Goal: Task Accomplishment & Management: Complete application form

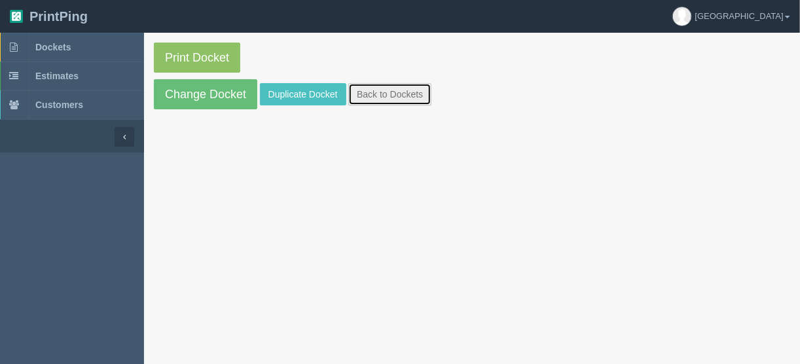
click at [389, 98] on link "Back to Dockets" at bounding box center [389, 94] width 83 height 22
click at [399, 94] on link "Back to Dockets" at bounding box center [389, 94] width 83 height 22
click at [376, 87] on link "Back to Dockets" at bounding box center [389, 94] width 83 height 22
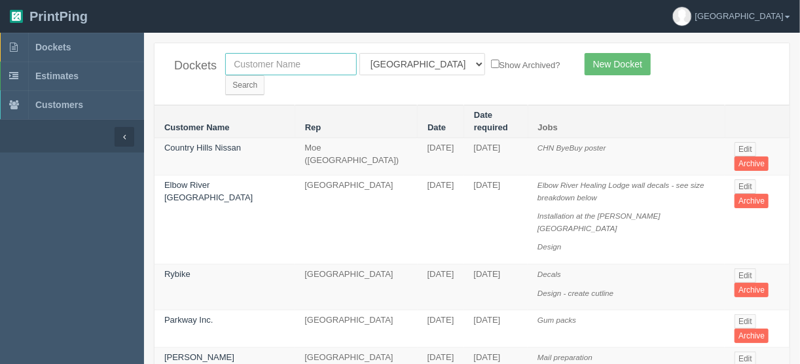
drag, startPoint x: 271, startPoint y: 58, endPoint x: 268, endPoint y: 66, distance: 8.9
click at [272, 63] on input "text" at bounding box center [291, 64] width 132 height 22
type input "impact s"
click at [418, 62] on select "All Users Ali Ali Test 1 Aly Amy Ankit Arif Brandon Dan France Greg Jim Mark Ma…" at bounding box center [422, 64] width 126 height 22
select select
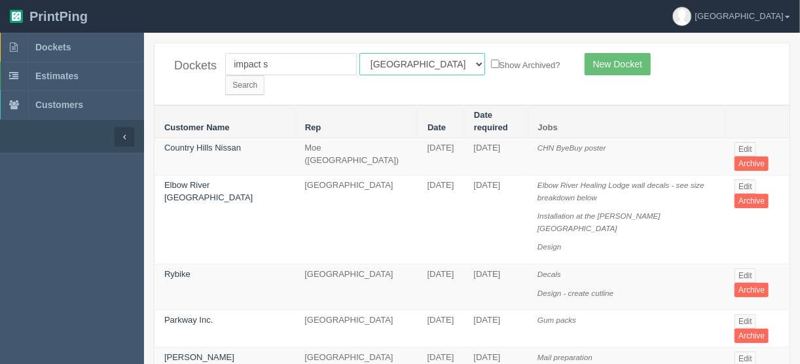
click at [359, 53] on select "All Users Ali Ali Test 1 Aly Amy Ankit Arif Brandon Dan France Greg Jim Mark Ma…" at bounding box center [422, 64] width 126 height 22
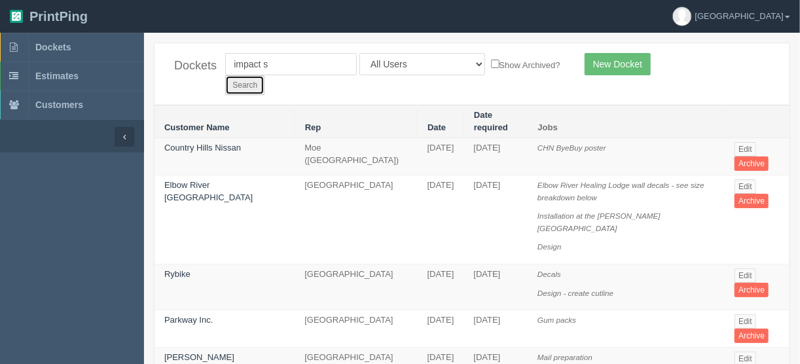
click at [264, 75] on input "Search" at bounding box center [244, 85] width 39 height 20
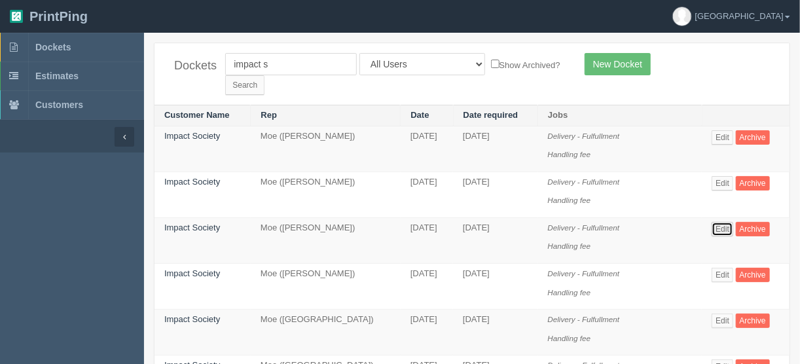
click at [720, 222] on link "Edit" at bounding box center [723, 229] width 22 height 14
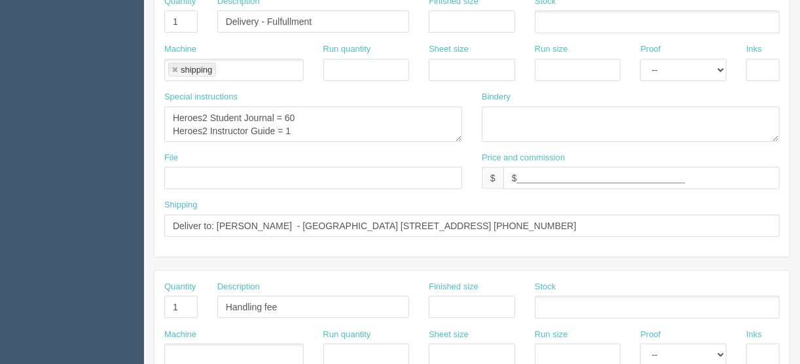
scroll to position [209, 0]
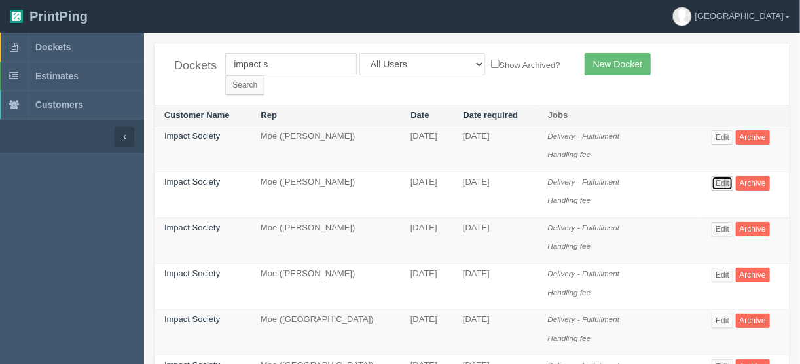
click at [731, 176] on link "Edit" at bounding box center [723, 183] width 22 height 14
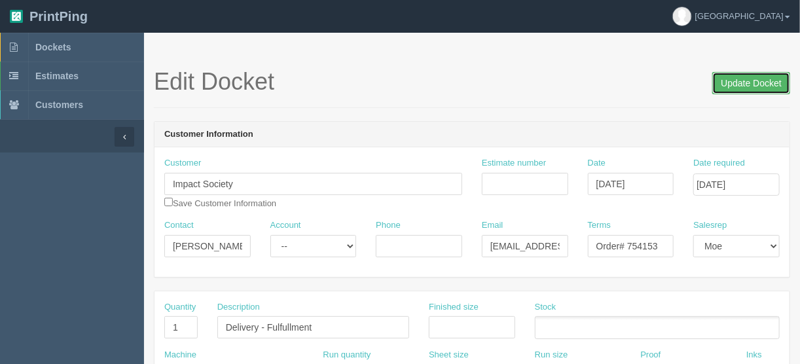
click at [761, 84] on input "Update Docket" at bounding box center [751, 83] width 78 height 22
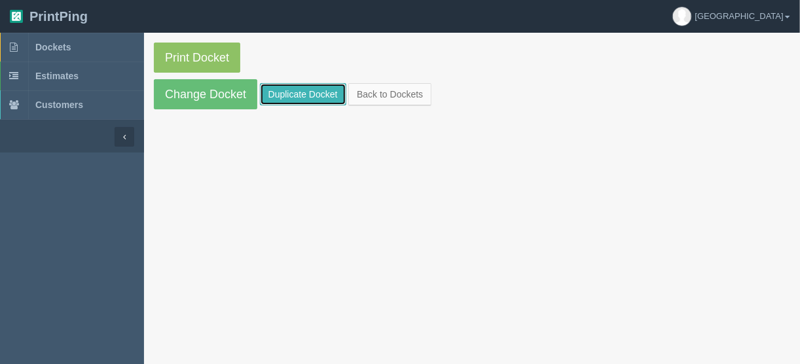
click at [278, 92] on link "Duplicate Docket" at bounding box center [303, 94] width 86 height 22
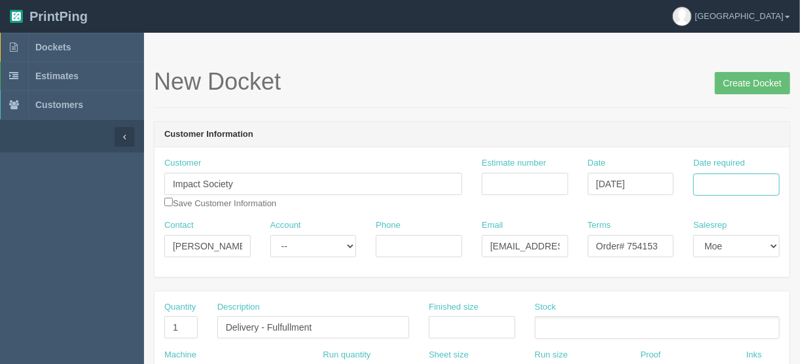
click at [711, 175] on input "Date required" at bounding box center [736, 184] width 86 height 22
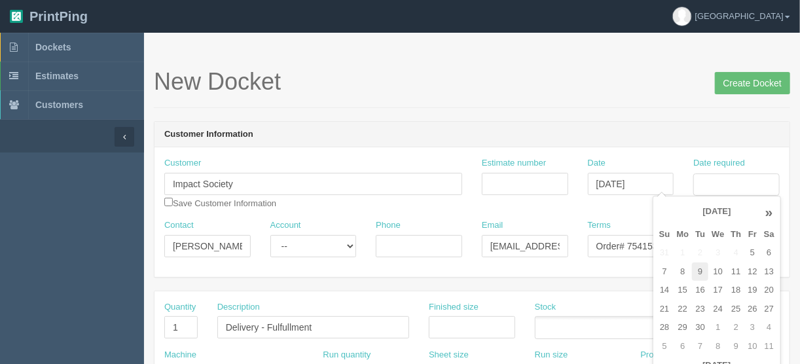
click at [702, 272] on td "9" at bounding box center [700, 271] width 16 height 19
click at [734, 272] on td "11" at bounding box center [735, 271] width 17 height 19
type input "[DATE]"
drag, startPoint x: 518, startPoint y: 121, endPoint x: 513, endPoint y: 137, distance: 16.6
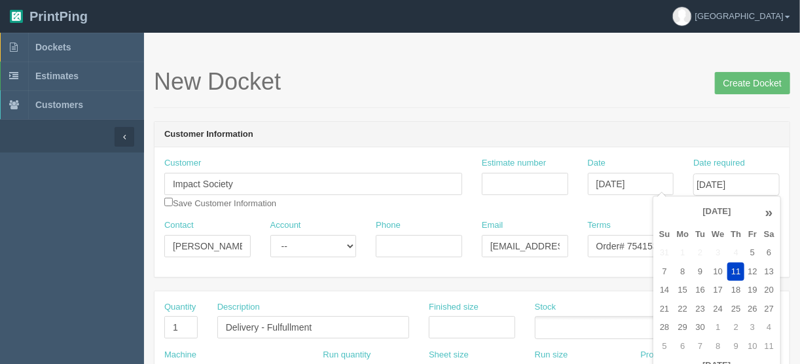
click at [518, 122] on header "Customer Information" at bounding box center [471, 135] width 635 height 26
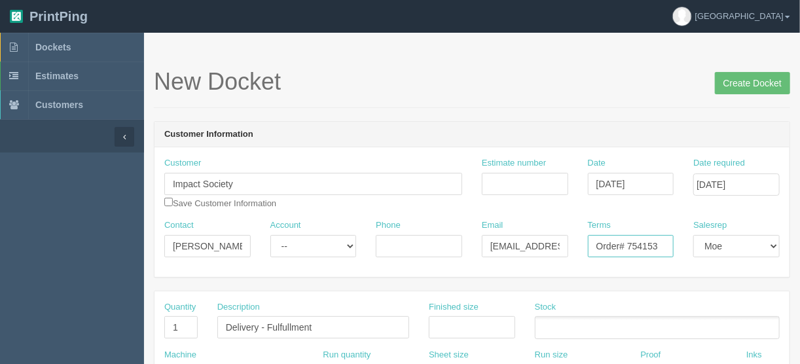
click at [663, 245] on input "Order# 754153" at bounding box center [631, 246] width 86 height 22
type input "Order# 754446"
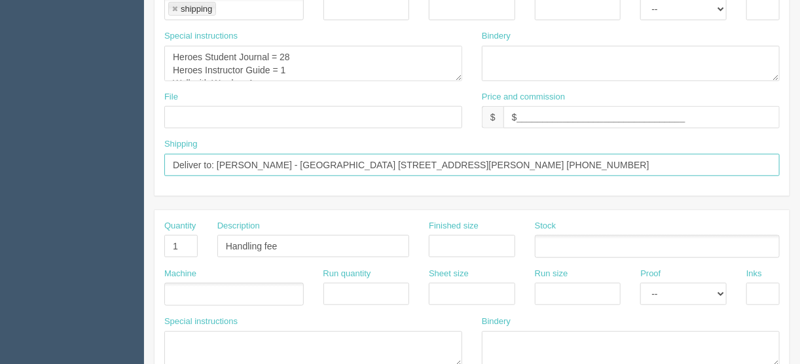
drag, startPoint x: 676, startPoint y: 160, endPoint x: 217, endPoint y: 165, distance: 458.9
click at [217, 165] on input "Deliver to: Julie Gummesen - Rosary School 505 River Street PO Box 599 Manning,…" at bounding box center [471, 165] width 615 height 22
paste input "DIANNE ENYEDY WILLIAM. E. HAY STETTLER SECONDAY CAMPUS 5411 50 AVE Stettler, AB…"
click at [685, 161] on input "Deliver to: DIANNE ENYEDY WILLIAM. E. HAY STETTLER SECONDAY CAMPUS 5411 50 AVE …" at bounding box center [471, 165] width 615 height 22
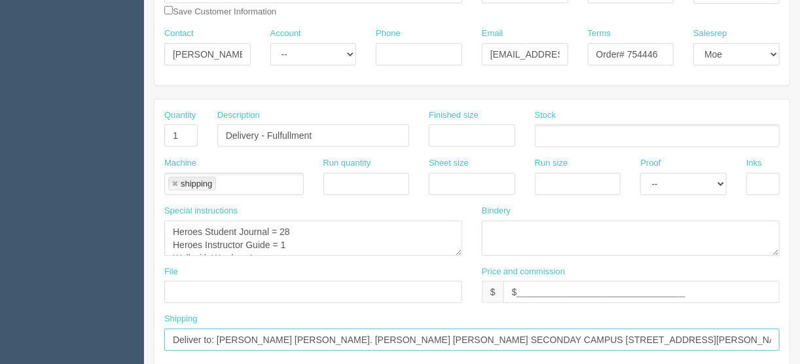
scroll to position [209, 0]
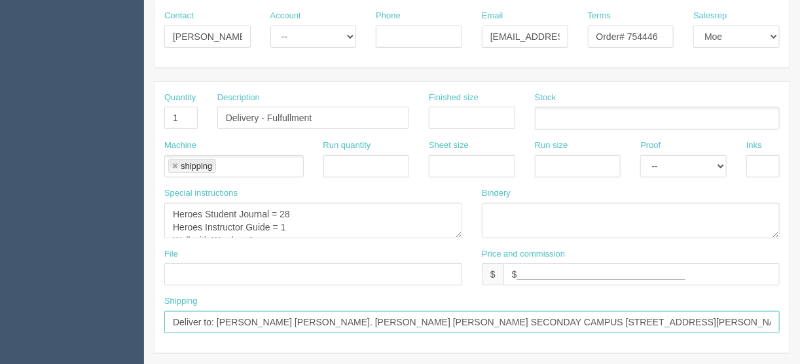
type input "Deliver to: DIANNE ENYEDY WILLIAM. E. HAY STETTLER SECONDAY CAMPUS 5411 50 AVE …"
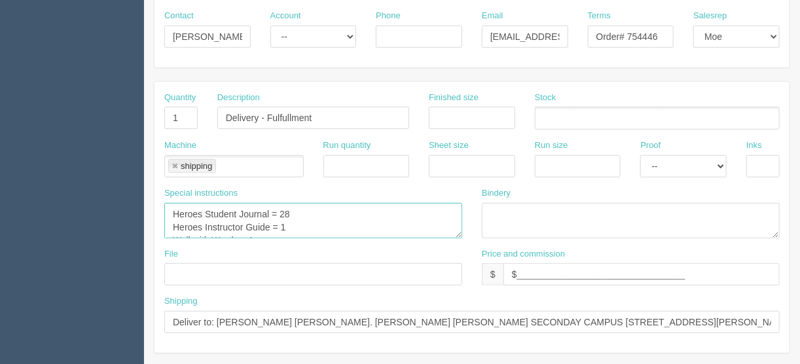
click at [313, 209] on textarea "Heroes Student Journal = 28 Heroes Instructor Guide = 1 Wall with Words = 1" at bounding box center [313, 220] width 298 height 35
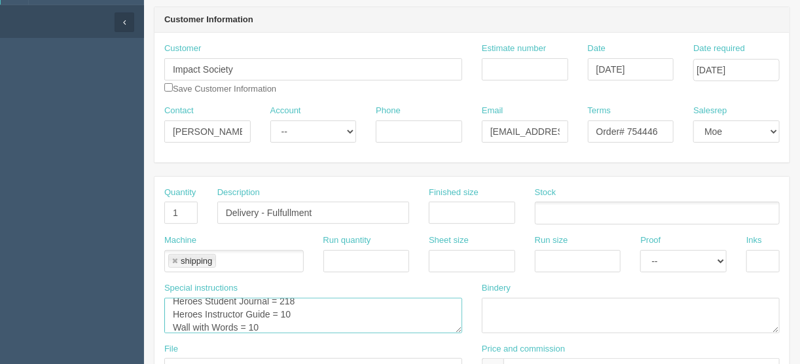
scroll to position [0, 0]
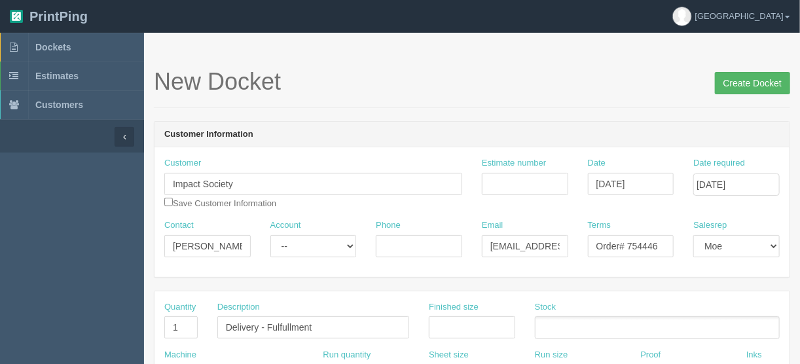
type textarea "Heroes Student Journal = 218 Heroes Instructor Guide = 10 Wall with Words = 10"
click at [736, 79] on input "Create Docket" at bounding box center [752, 83] width 75 height 22
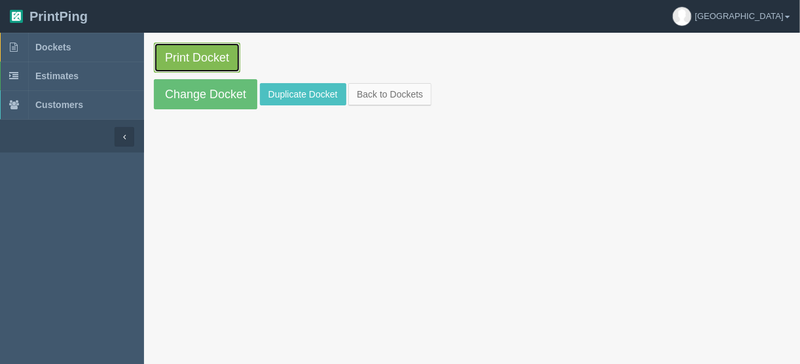
click at [187, 57] on link "Print Docket" at bounding box center [197, 58] width 86 height 30
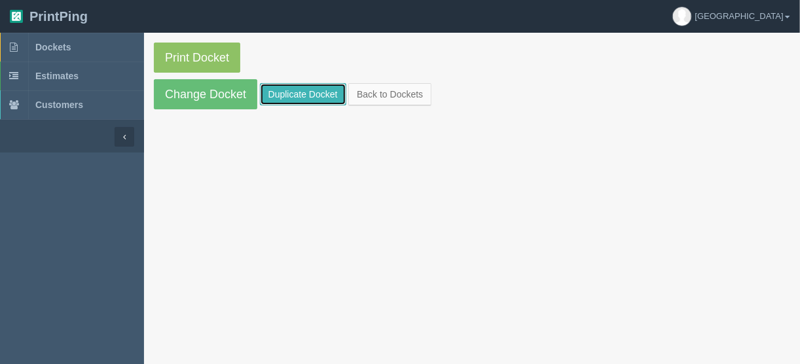
click at [286, 92] on link "Duplicate Docket" at bounding box center [303, 94] width 86 height 22
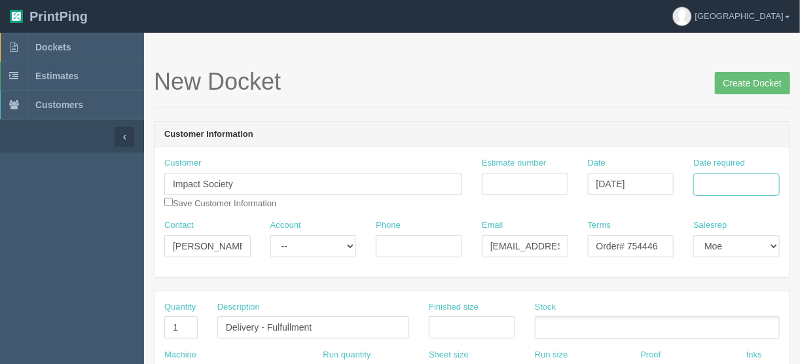
drag, startPoint x: 717, startPoint y: 178, endPoint x: 705, endPoint y: 176, distance: 11.9
click at [717, 178] on input "Date required" at bounding box center [736, 184] width 86 height 22
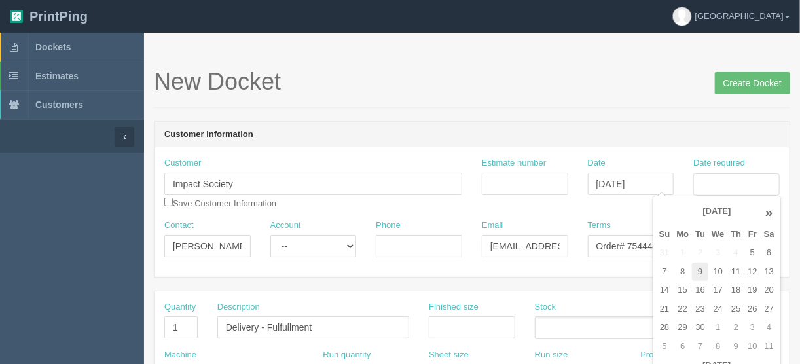
click at [699, 278] on td "9" at bounding box center [700, 271] width 16 height 19
click at [738, 268] on td "11" at bounding box center [735, 271] width 17 height 19
type input "[DATE]"
click at [637, 247] on input "Order# 754446" at bounding box center [631, 246] width 86 height 22
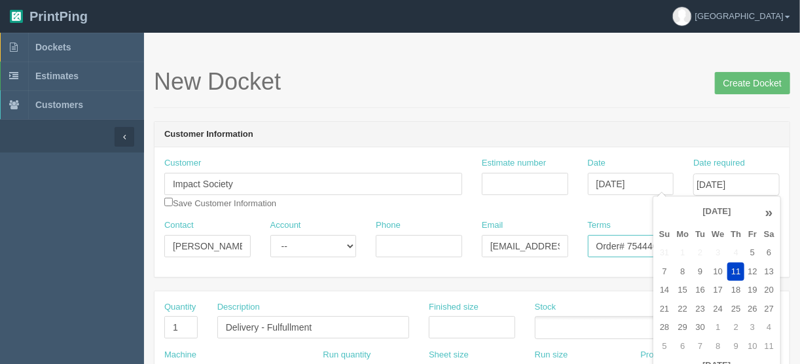
scroll to position [0, 0]
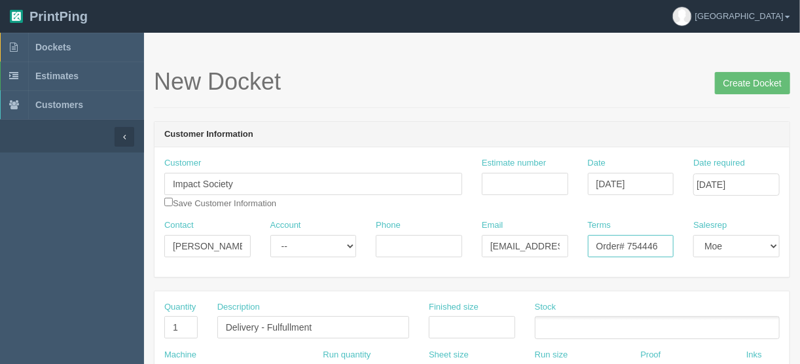
click at [657, 244] on input "Order# 754446" at bounding box center [631, 246] width 86 height 22
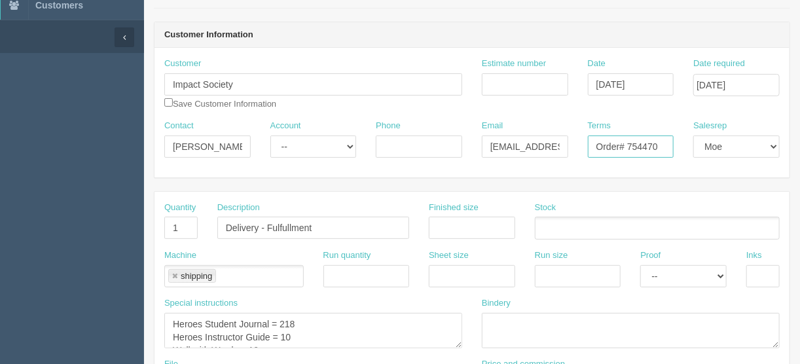
scroll to position [105, 0]
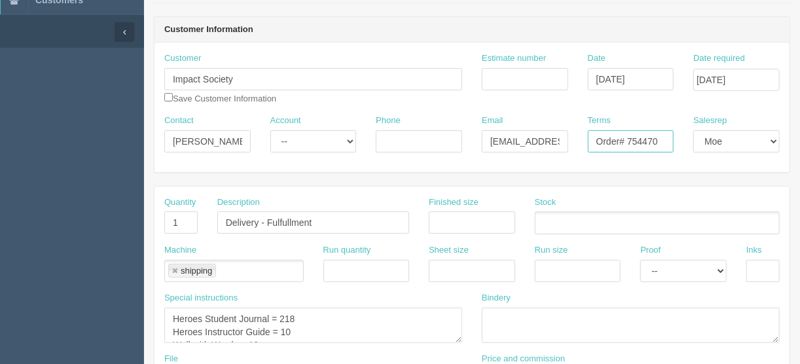
type input "Order# 754470"
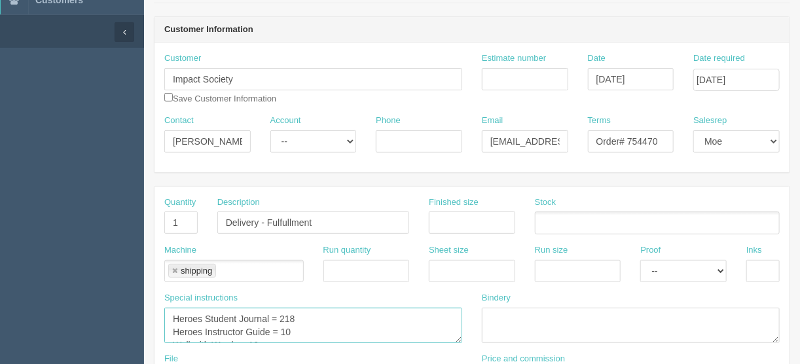
scroll to position [12, 0]
drag, startPoint x: 281, startPoint y: 325, endPoint x: 152, endPoint y: 316, distance: 129.9
click at [200, 315] on textarea "Heroes Student Journal = 218 Heroes Instructor Guide = 10 Wall with Words = 10" at bounding box center [313, 325] width 298 height 35
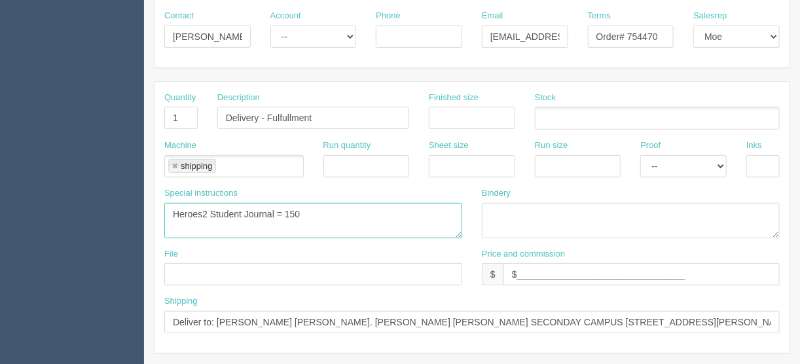
scroll to position [262, 0]
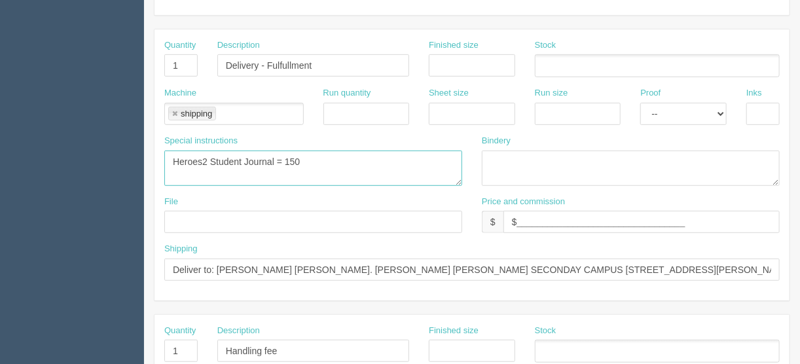
type textarea "Heroes2 Student Journal = 150"
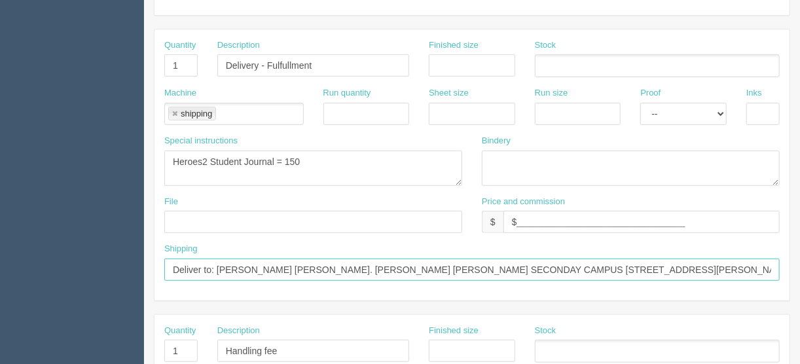
drag, startPoint x: 717, startPoint y: 263, endPoint x: 221, endPoint y: 277, distance: 497.0
click at [219, 273] on input "Deliver to: DIANNE ENYEDY WILLIAM. E. HAY STETTLER SECONDAY CAMPUS 5411 50 AVE …" at bounding box center [471, 270] width 615 height 22
paste input "Craig Eagles Moncton High School 140 Longfellow Dr Moncton, NB E1H 0G4 Canada 5…"
click at [564, 266] on input "Deliver to: Craig Eagles Moncton High School 140 Longfellow Dr Moncton, NB E1H …" at bounding box center [471, 270] width 615 height 22
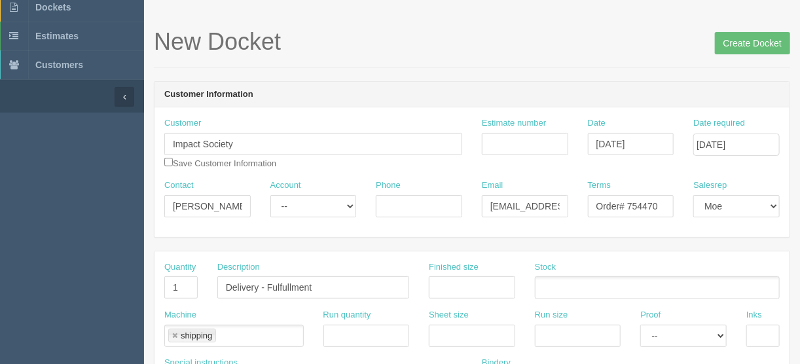
scroll to position [0, 0]
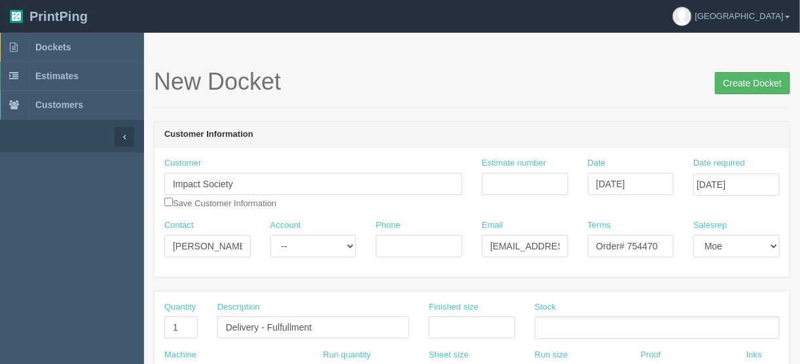
type input "Deliver to: Craig Eagles Moncton High School 140 Longfellow Dr Moncton, NB E1H …"
click at [741, 84] on input "Create Docket" at bounding box center [752, 83] width 75 height 22
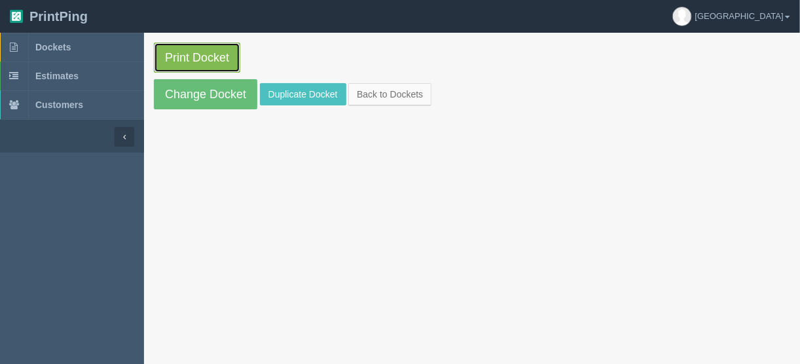
click at [195, 56] on link "Print Docket" at bounding box center [197, 58] width 86 height 30
